Goal: Task Accomplishment & Management: Manage account settings

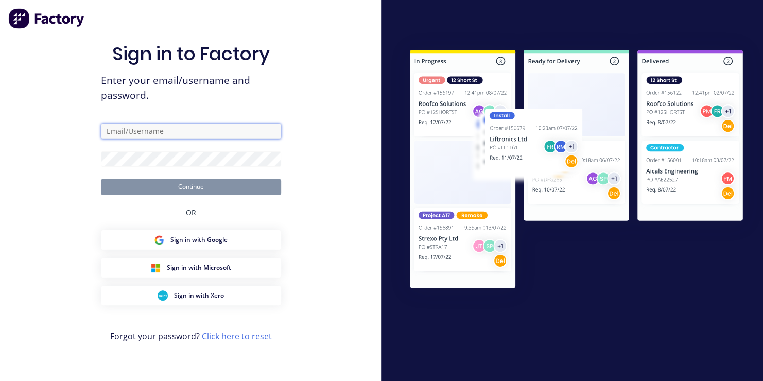
type input "[EMAIL_ADDRESS][DOMAIN_NAME]"
click at [192, 189] on button "Continue" at bounding box center [191, 186] width 180 height 15
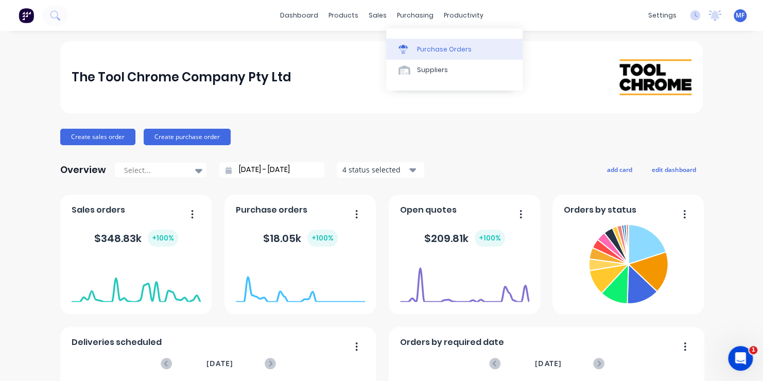
click at [431, 49] on div "Purchase Orders" at bounding box center [444, 49] width 55 height 9
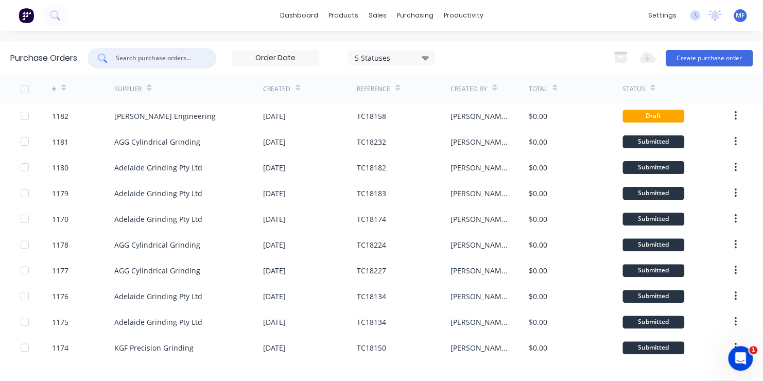
click at [156, 57] on input "text" at bounding box center [157, 58] width 85 height 10
type input "1089"
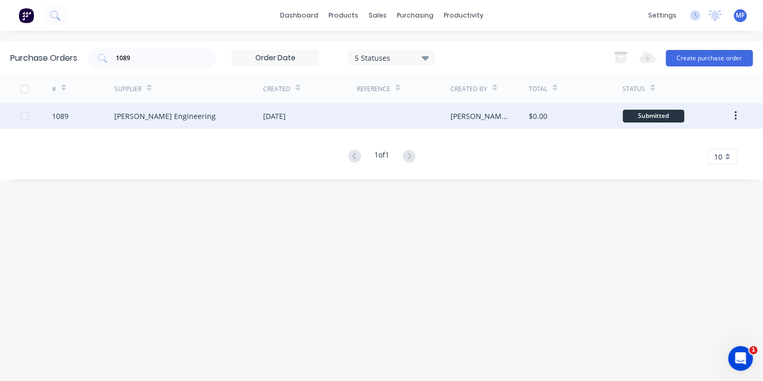
click at [655, 116] on div "Submitted" at bounding box center [653, 116] width 62 height 13
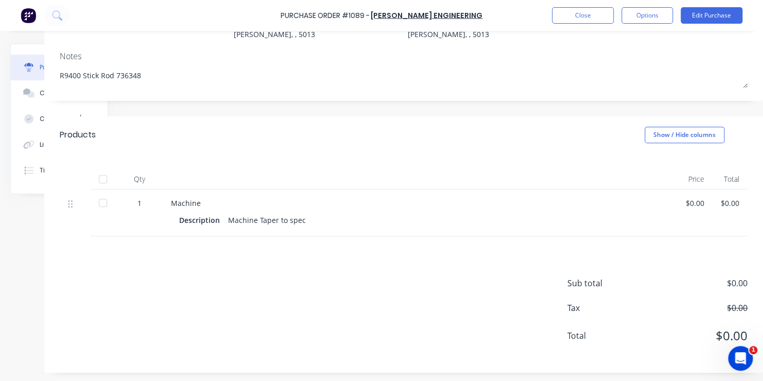
scroll to position [133, 86]
click at [686, 196] on div "$0.00" at bounding box center [695, 201] width 19 height 11
click at [719, 13] on button "Edit Purchase" at bounding box center [711, 15] width 62 height 16
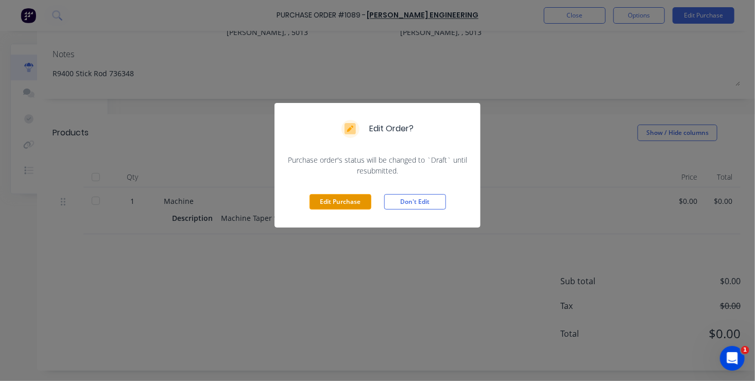
click at [336, 199] on button "Edit Purchase" at bounding box center [340, 201] width 62 height 15
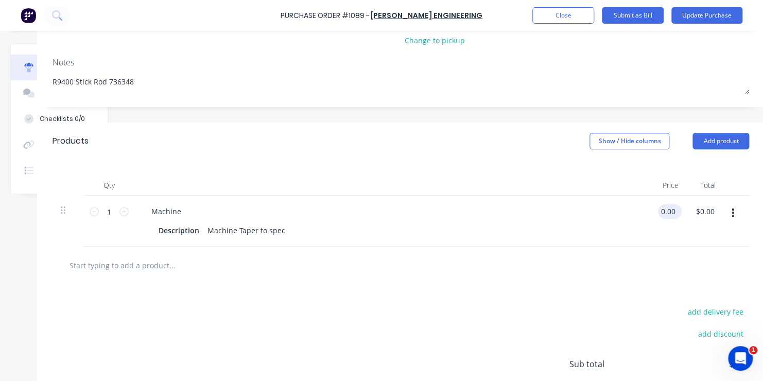
click at [668, 212] on input "0.00" at bounding box center [668, 211] width 20 height 15
click at [664, 212] on input "0.00" at bounding box center [668, 211] width 20 height 15
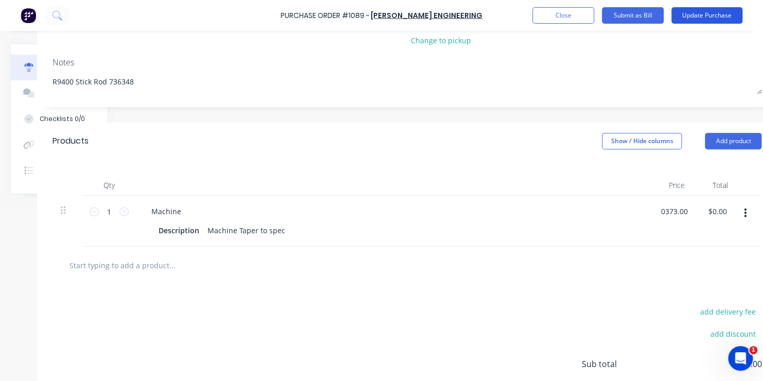
type input "$373.00"
click at [712, 14] on button "Update Purchase" at bounding box center [706, 15] width 71 height 16
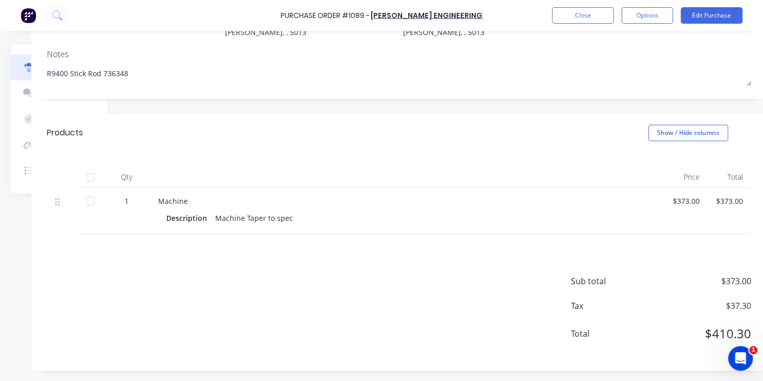
scroll to position [133, 96]
click at [567, 13] on button "Close" at bounding box center [583, 15] width 62 height 16
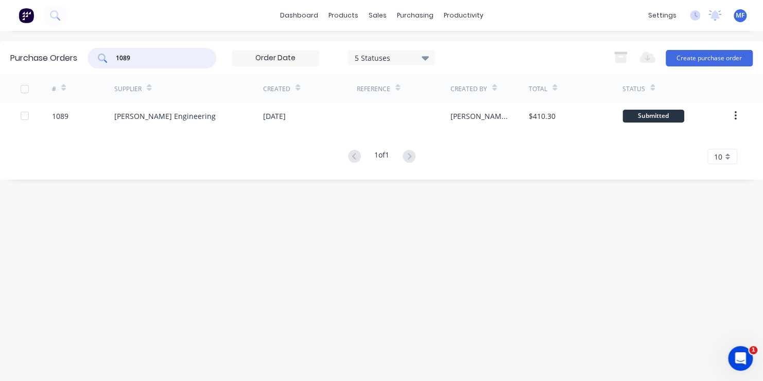
click at [138, 57] on input "1089" at bounding box center [157, 58] width 85 height 10
type input "1095"
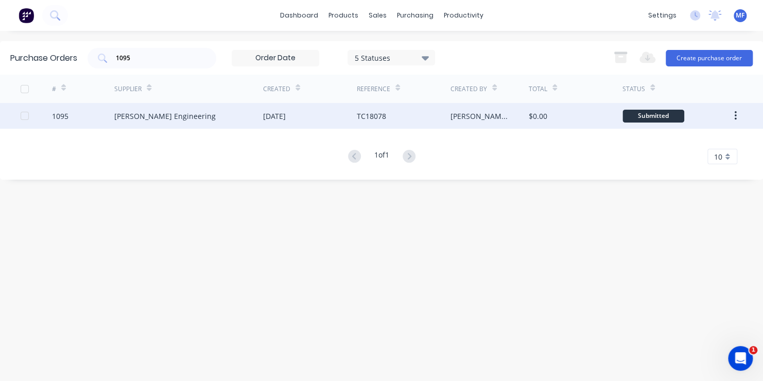
click at [649, 115] on div "Submitted" at bounding box center [653, 116] width 62 height 13
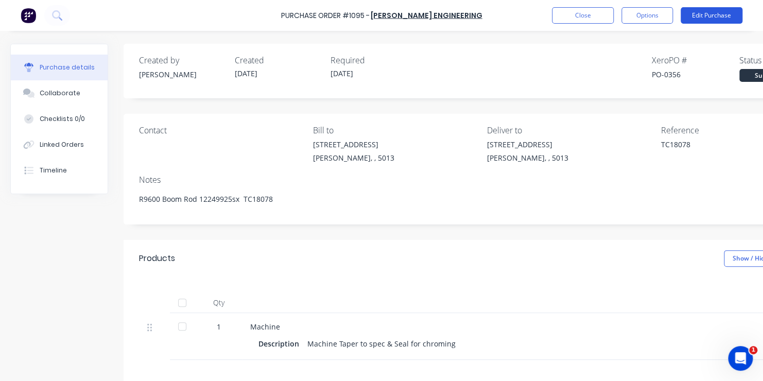
click at [709, 14] on button "Edit Purchase" at bounding box center [711, 15] width 62 height 16
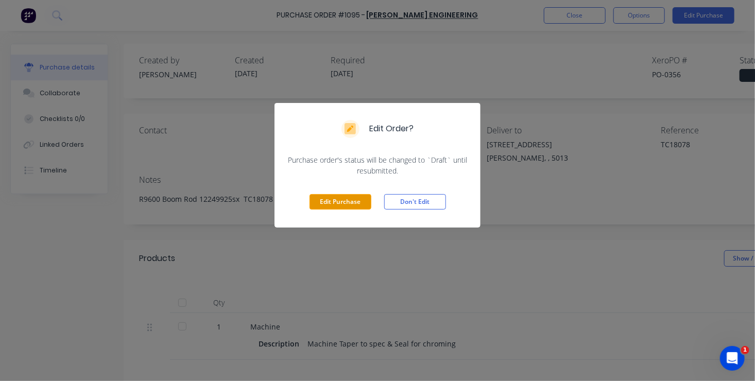
click at [338, 200] on button "Edit Purchase" at bounding box center [340, 201] width 62 height 15
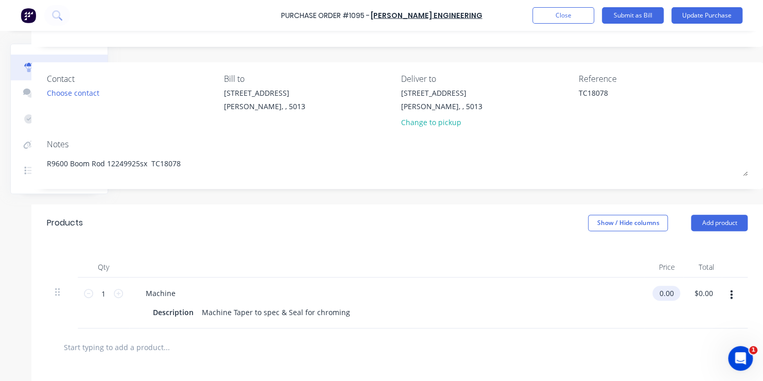
scroll to position [51, 96]
click at [654, 292] on input "0.00" at bounding box center [664, 293] width 24 height 15
click at [656, 292] on input "0.00" at bounding box center [666, 293] width 20 height 15
click at [670, 293] on input "0652.00" at bounding box center [664, 293] width 32 height 15
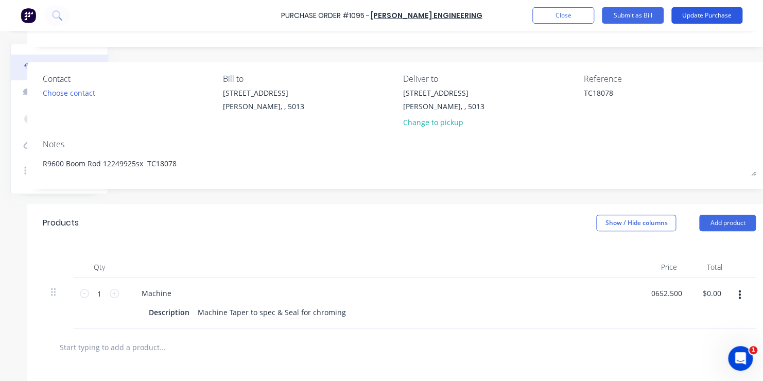
type input "$652.50"
click at [703, 15] on button "Update Purchase" at bounding box center [706, 15] width 71 height 16
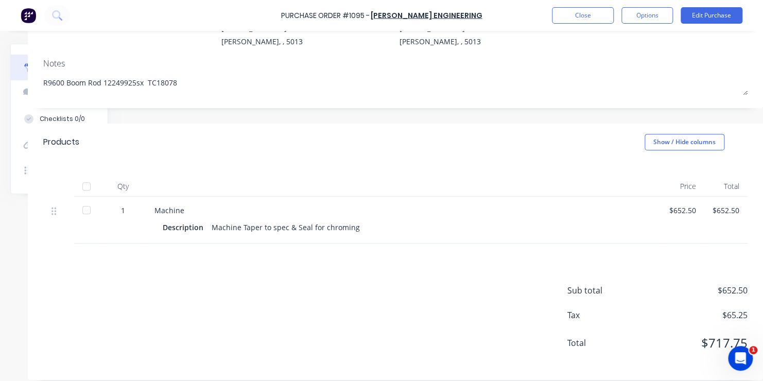
scroll to position [116, 103]
click at [581, 14] on button "Close" at bounding box center [583, 15] width 62 height 16
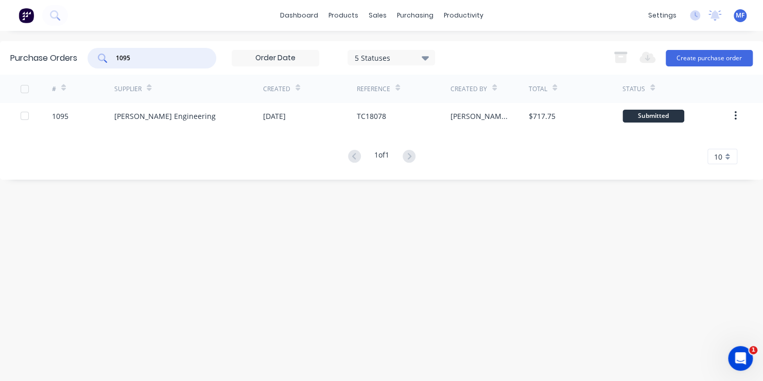
drag, startPoint x: 149, startPoint y: 58, endPoint x: 386, endPoint y: 94, distance: 239.6
click at [149, 58] on input "1095" at bounding box center [157, 58] width 85 height 10
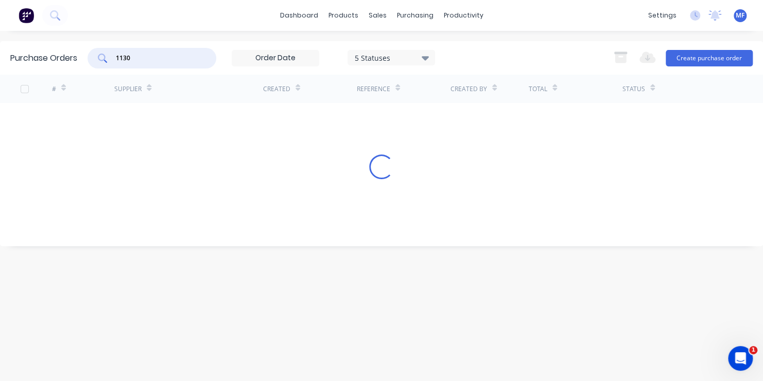
type input "1130"
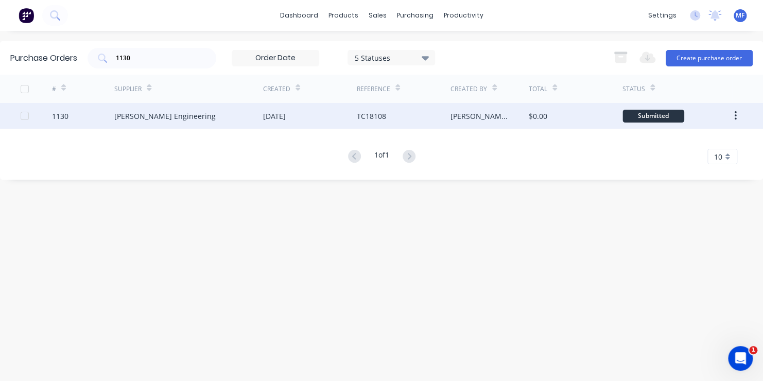
click at [649, 115] on div "Submitted" at bounding box center [653, 116] width 62 height 13
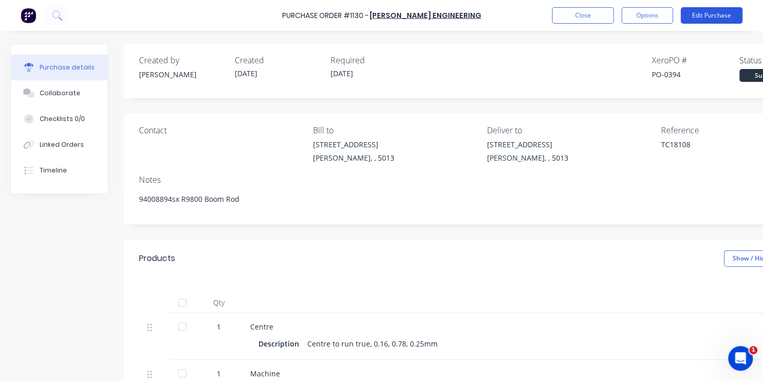
click at [711, 15] on button "Edit Purchase" at bounding box center [711, 15] width 62 height 16
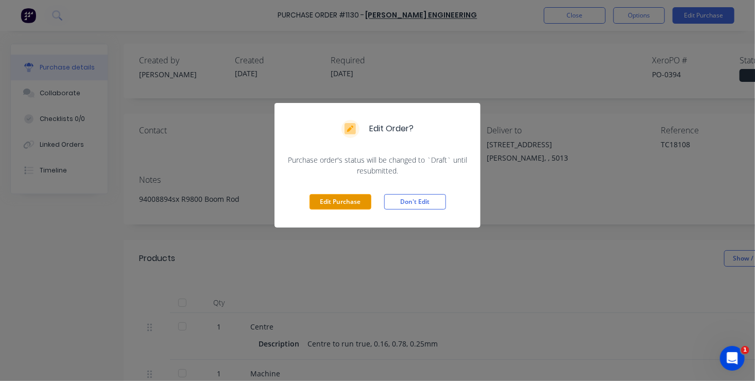
click at [355, 200] on button "Edit Purchase" at bounding box center [340, 201] width 62 height 15
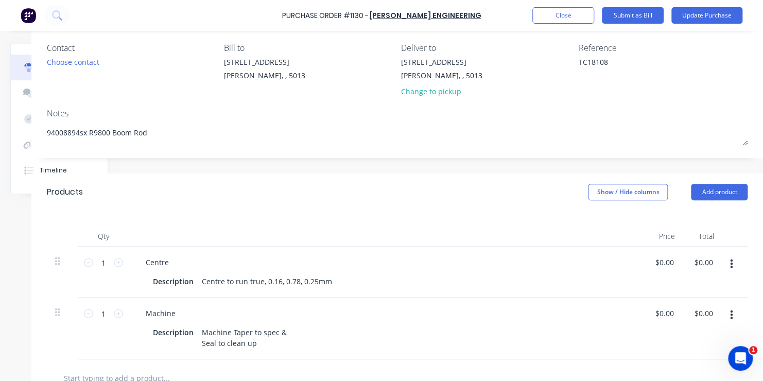
scroll to position [82, 100]
click at [654, 313] on input "0.00" at bounding box center [664, 313] width 24 height 15
click at [656, 313] on input "0.00" at bounding box center [666, 313] width 20 height 15
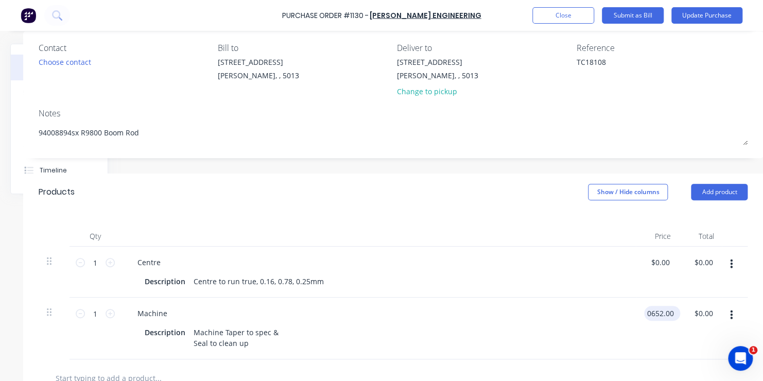
click at [665, 312] on input "0652.00" at bounding box center [660, 313] width 32 height 15
type input "$652.50"
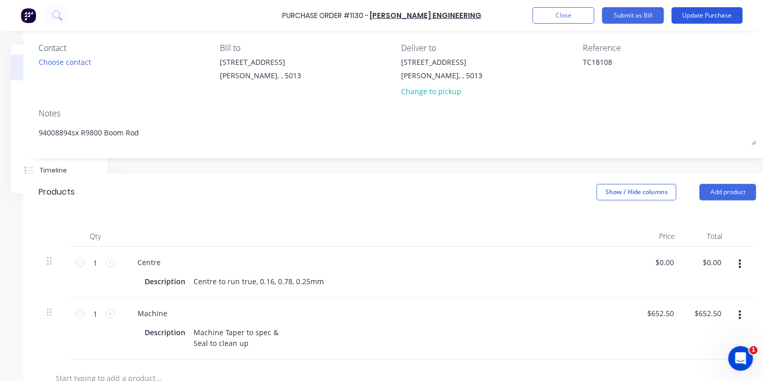
click at [694, 15] on button "Update Purchase" at bounding box center [706, 15] width 71 height 16
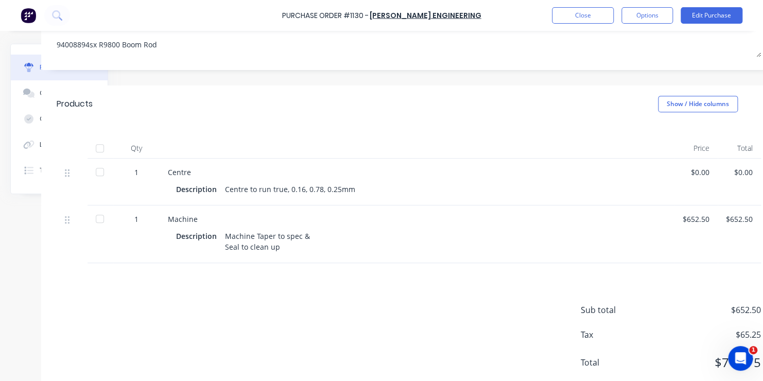
scroll to position [154, 103]
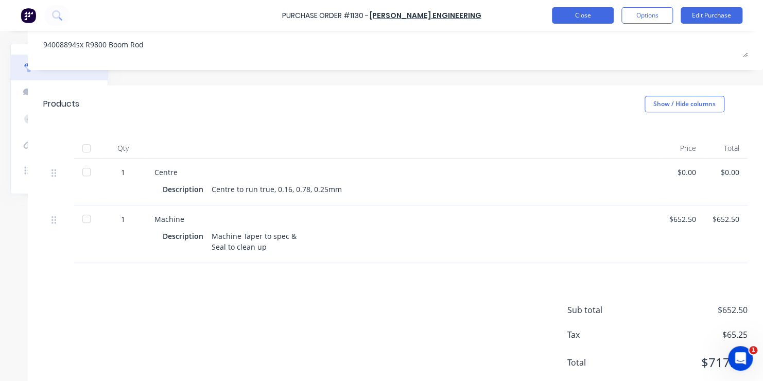
click at [582, 15] on button "Close" at bounding box center [583, 15] width 62 height 16
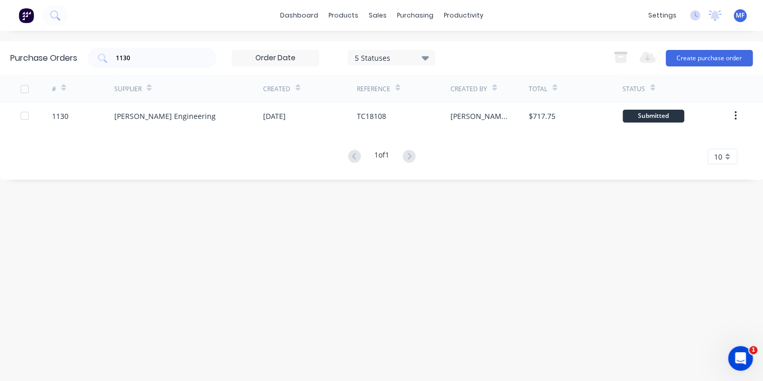
click at [740, 18] on span "MF" at bounding box center [739, 15] width 9 height 9
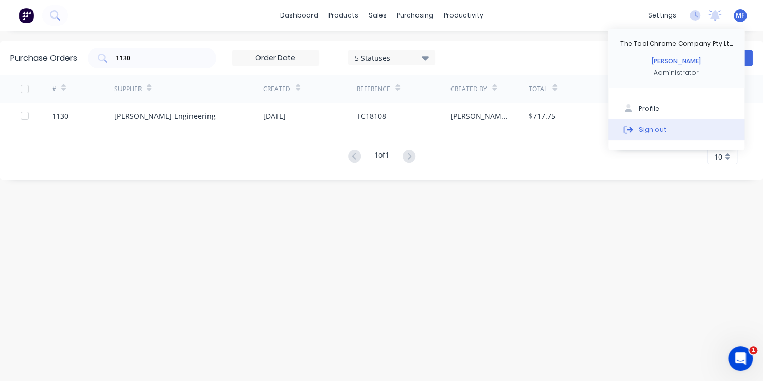
click at [644, 128] on div "Sign out" at bounding box center [653, 129] width 28 height 9
